Goal: Transaction & Acquisition: Purchase product/service

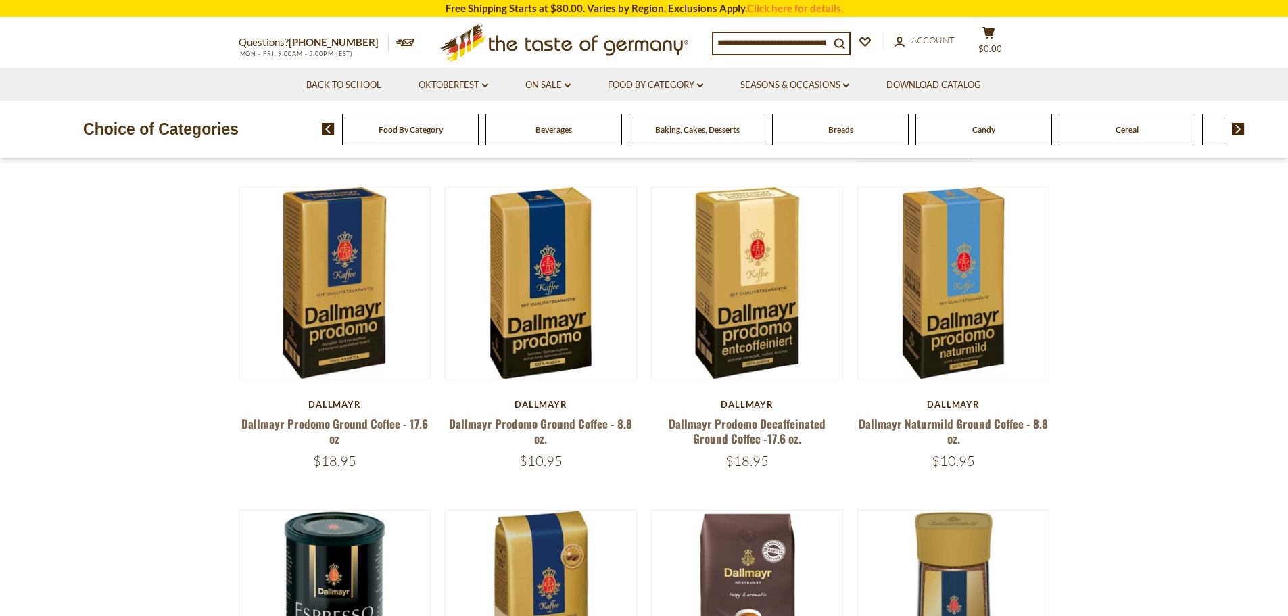
scroll to position [68, 0]
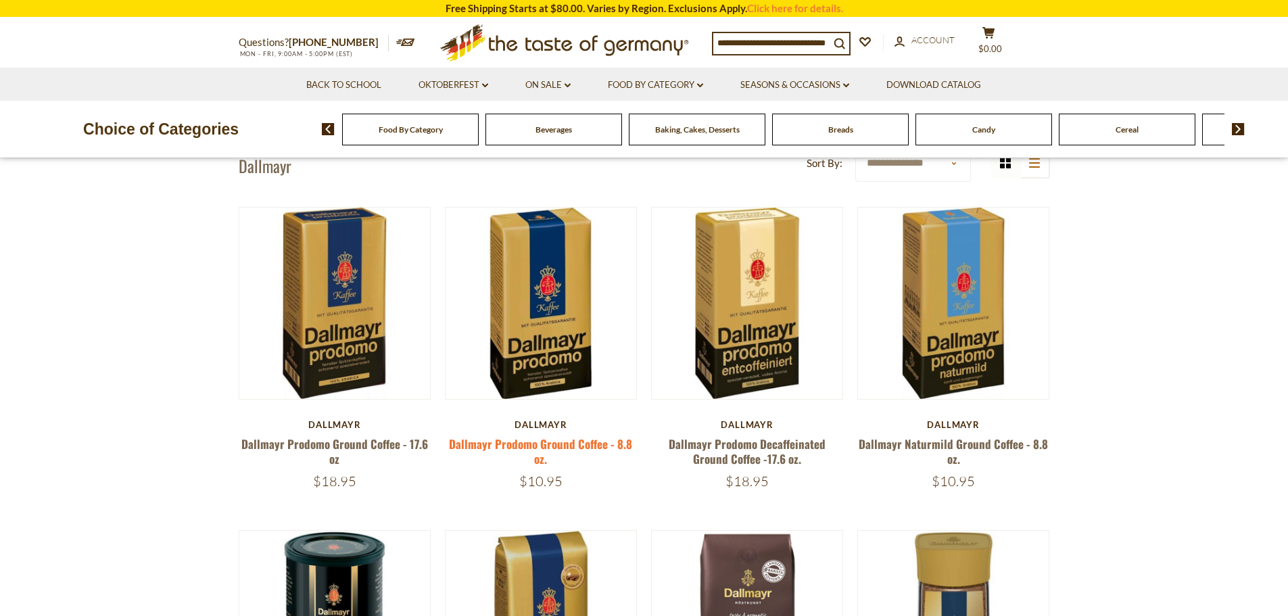
click at [601, 445] on link "Dallmayr Prodomo Ground Coffee - 8.8 oz." at bounding box center [540, 451] width 183 height 31
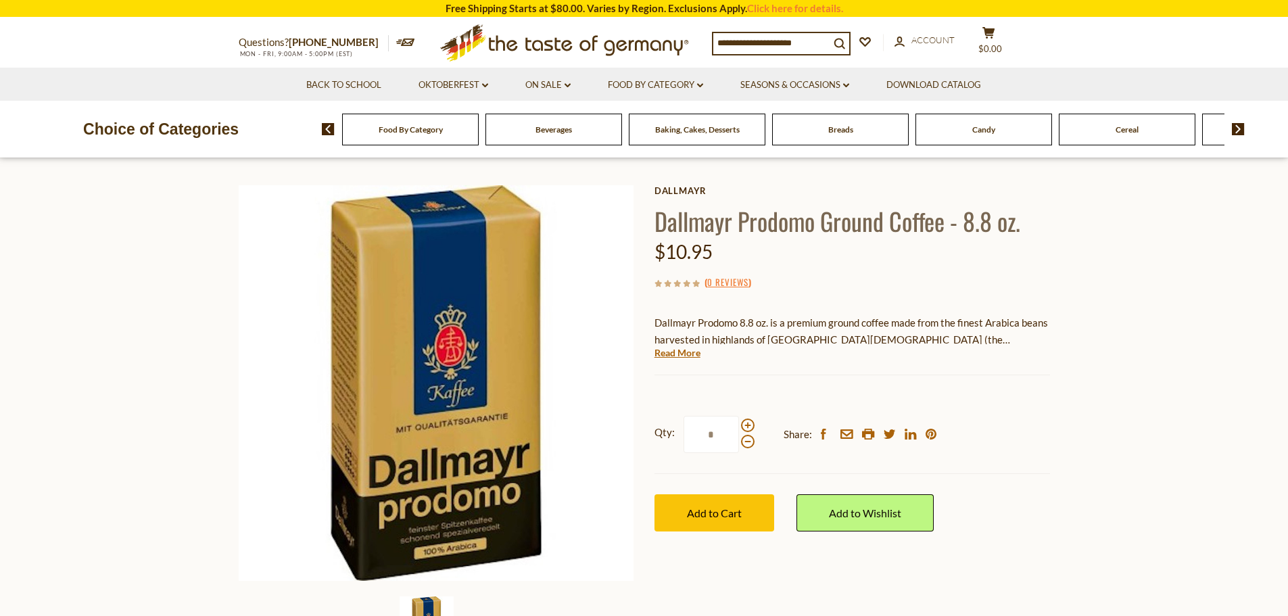
scroll to position [68, 0]
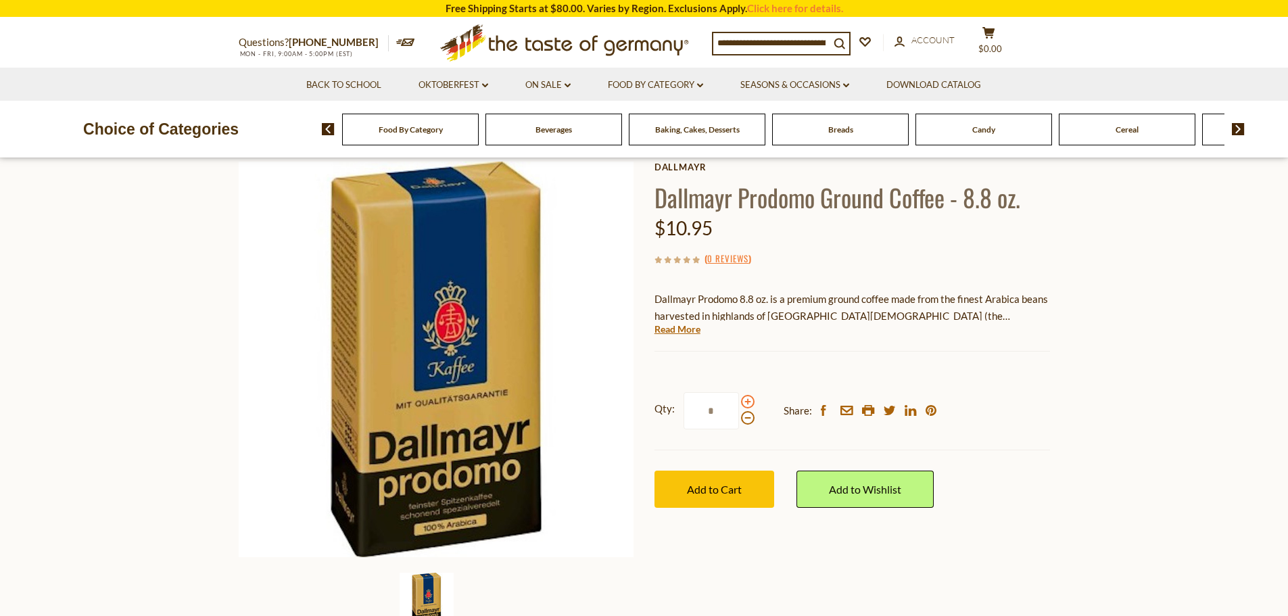
click at [744, 404] on span at bounding box center [748, 402] width 14 height 14
click at [739, 404] on input "*" at bounding box center [711, 410] width 55 height 37
click at [750, 418] on span at bounding box center [748, 418] width 14 height 14
click at [739, 418] on input "*" at bounding box center [711, 410] width 55 height 37
click at [747, 402] on span at bounding box center [748, 402] width 14 height 14
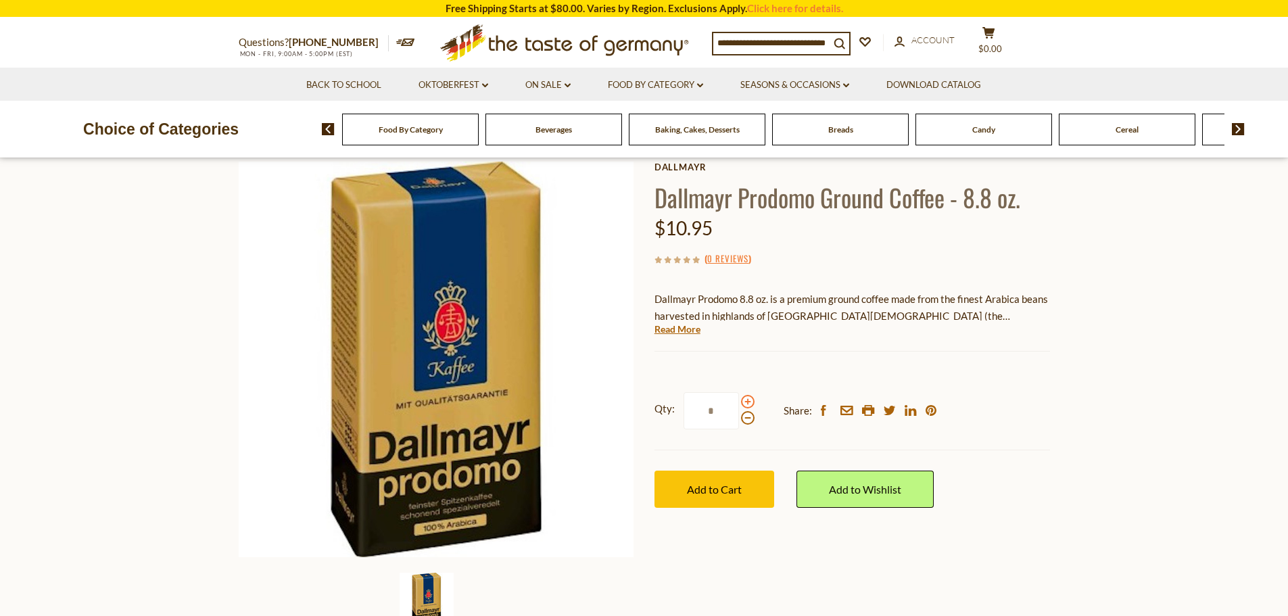
click at [739, 402] on input "*" at bounding box center [711, 410] width 55 height 37
type input "*"
click at [710, 505] on button "Add to Cart" at bounding box center [715, 489] width 120 height 37
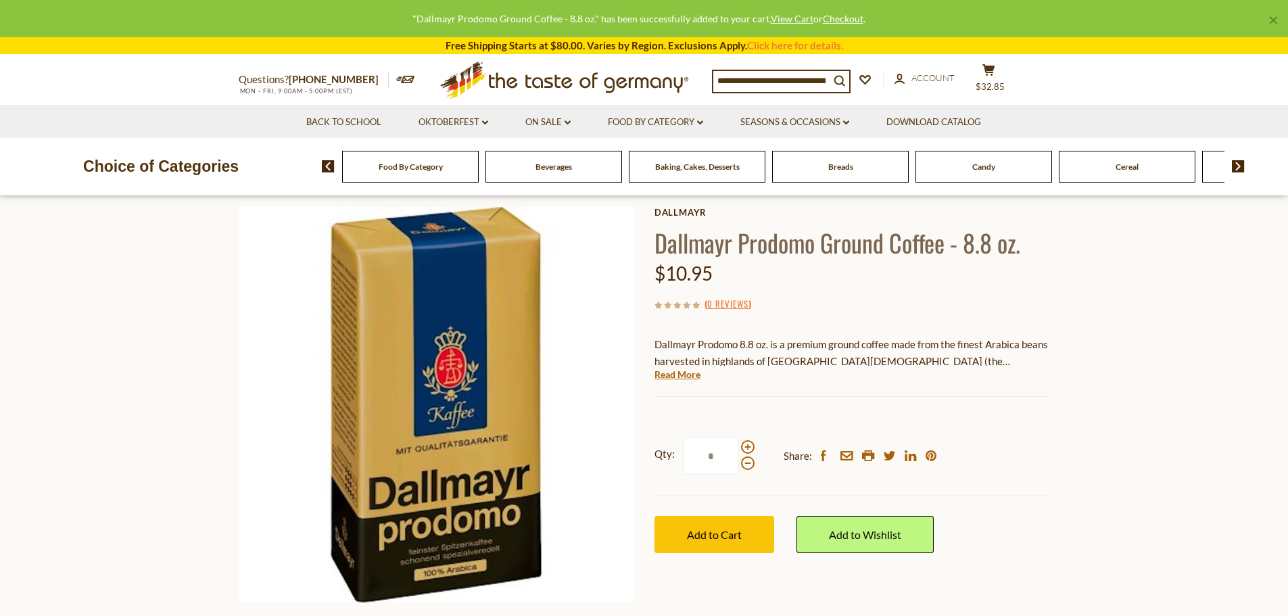
scroll to position [0, 0]
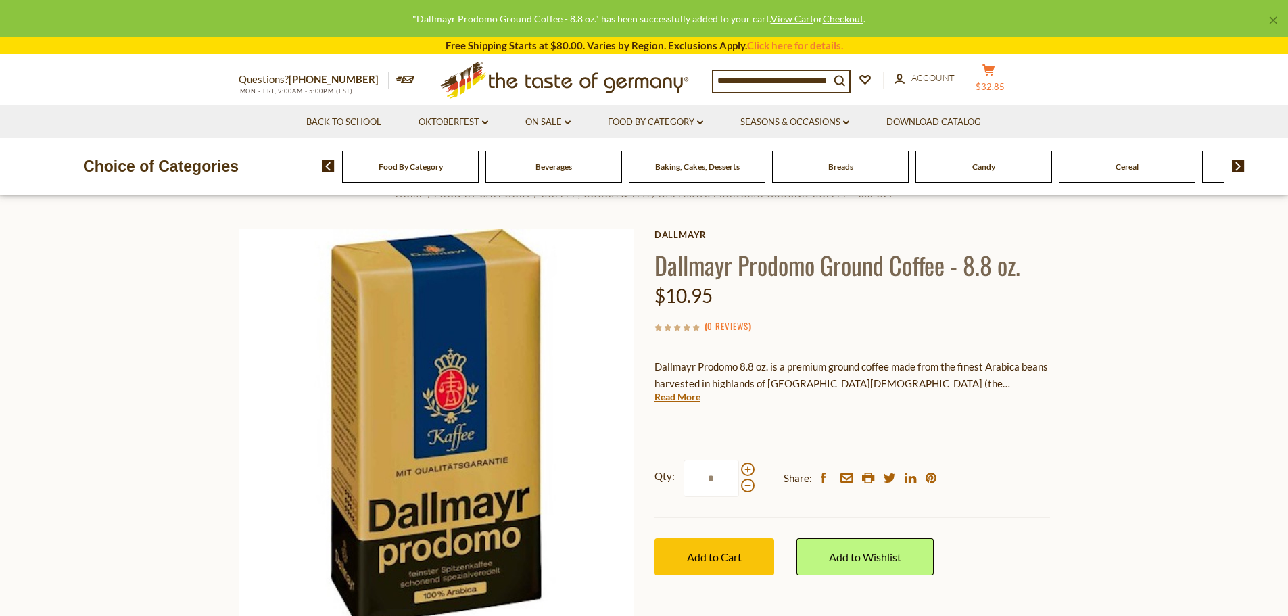
click at [1002, 78] on button "cart $32.85" at bounding box center [989, 81] width 41 height 34
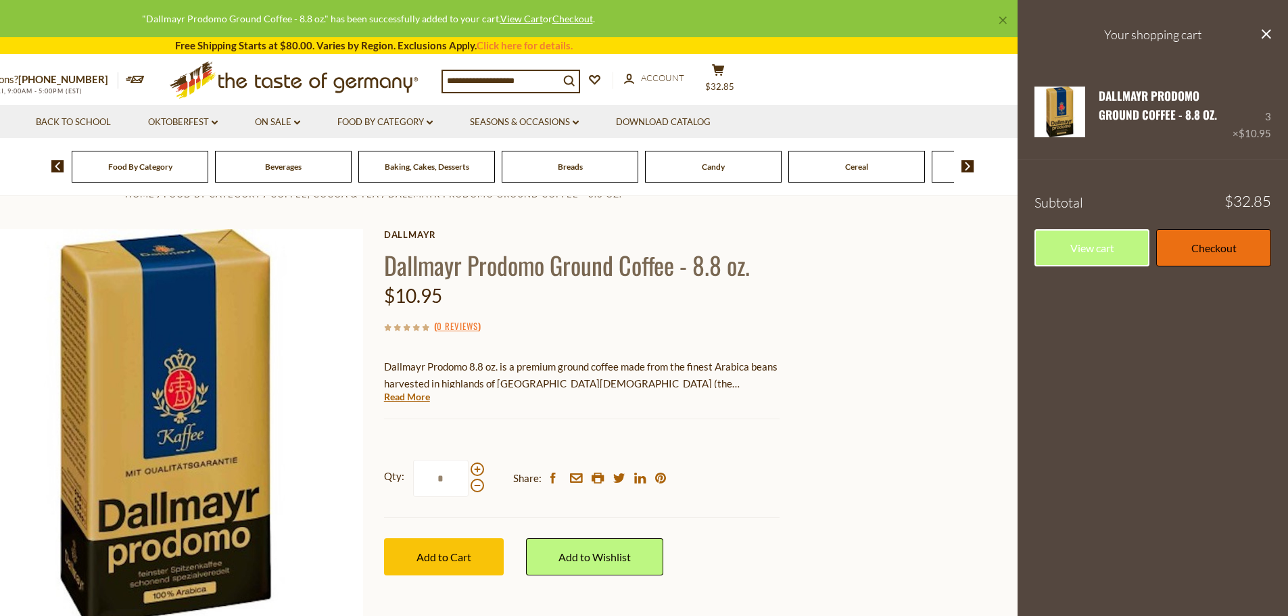
click at [1182, 254] on link "Checkout" at bounding box center [1214, 247] width 115 height 37
